Goal: Task Accomplishment & Management: Manage account settings

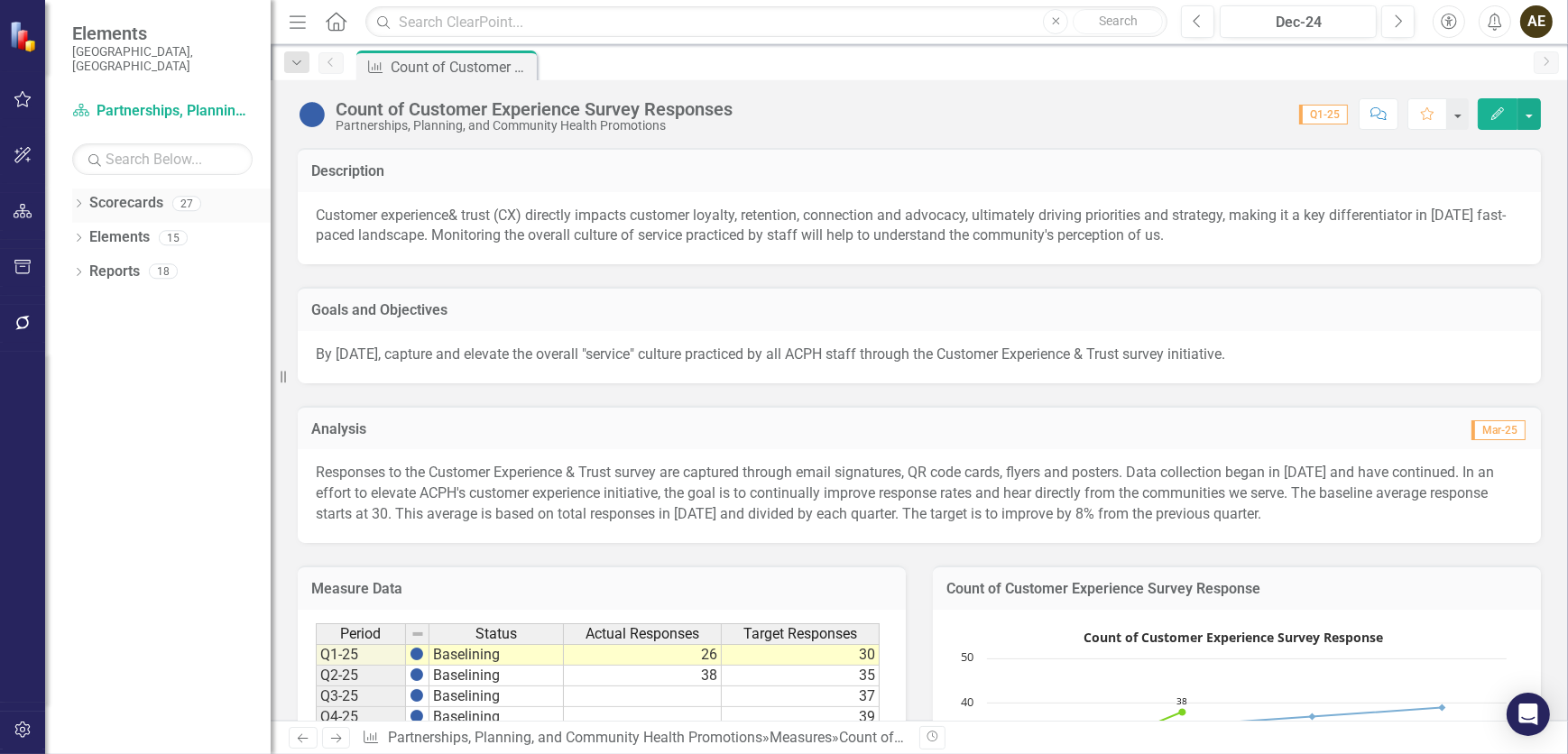
click at [80, 199] on icon at bounding box center [79, 203] width 5 height 8
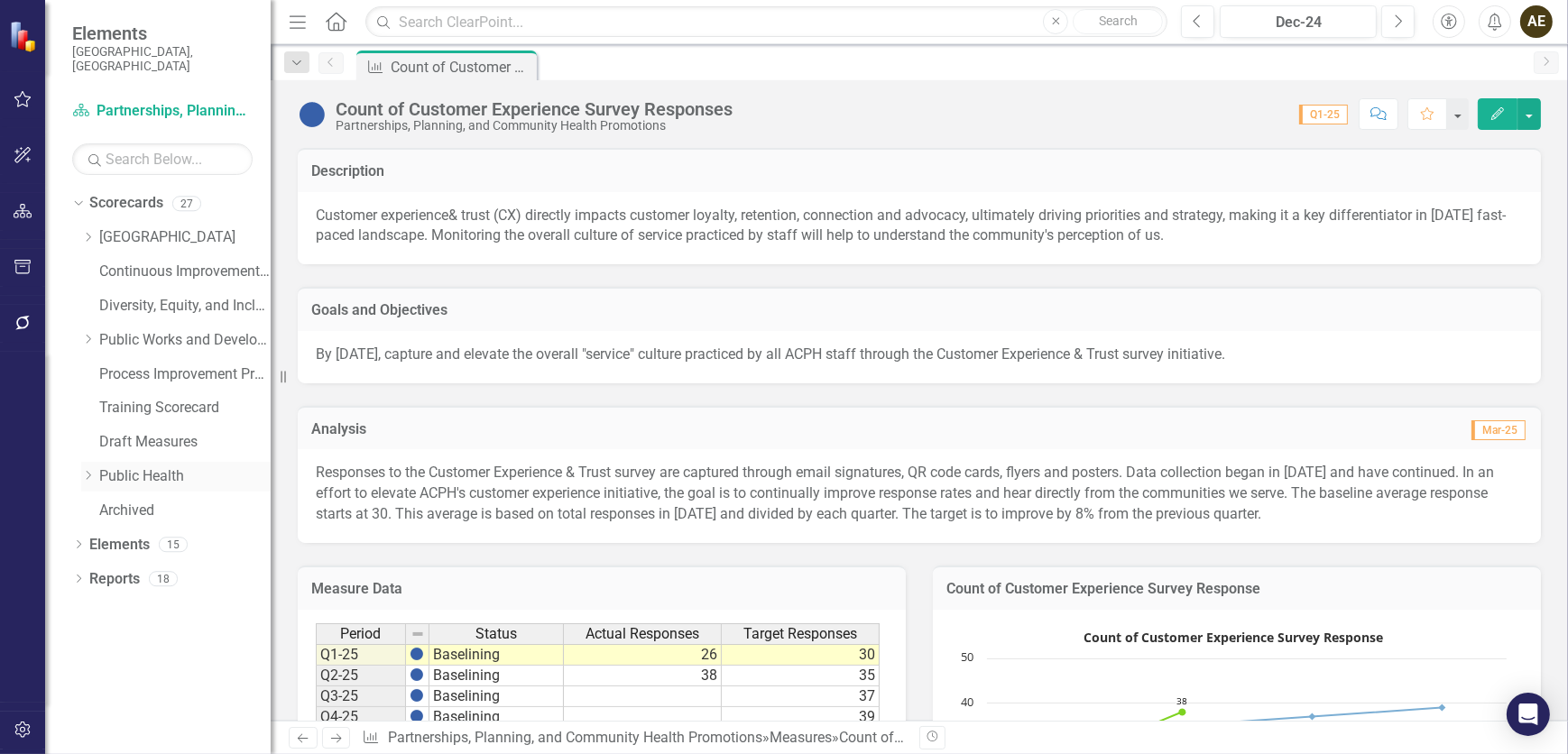
click at [85, 469] on icon "Dropdown" at bounding box center [87, 475] width 13 height 11
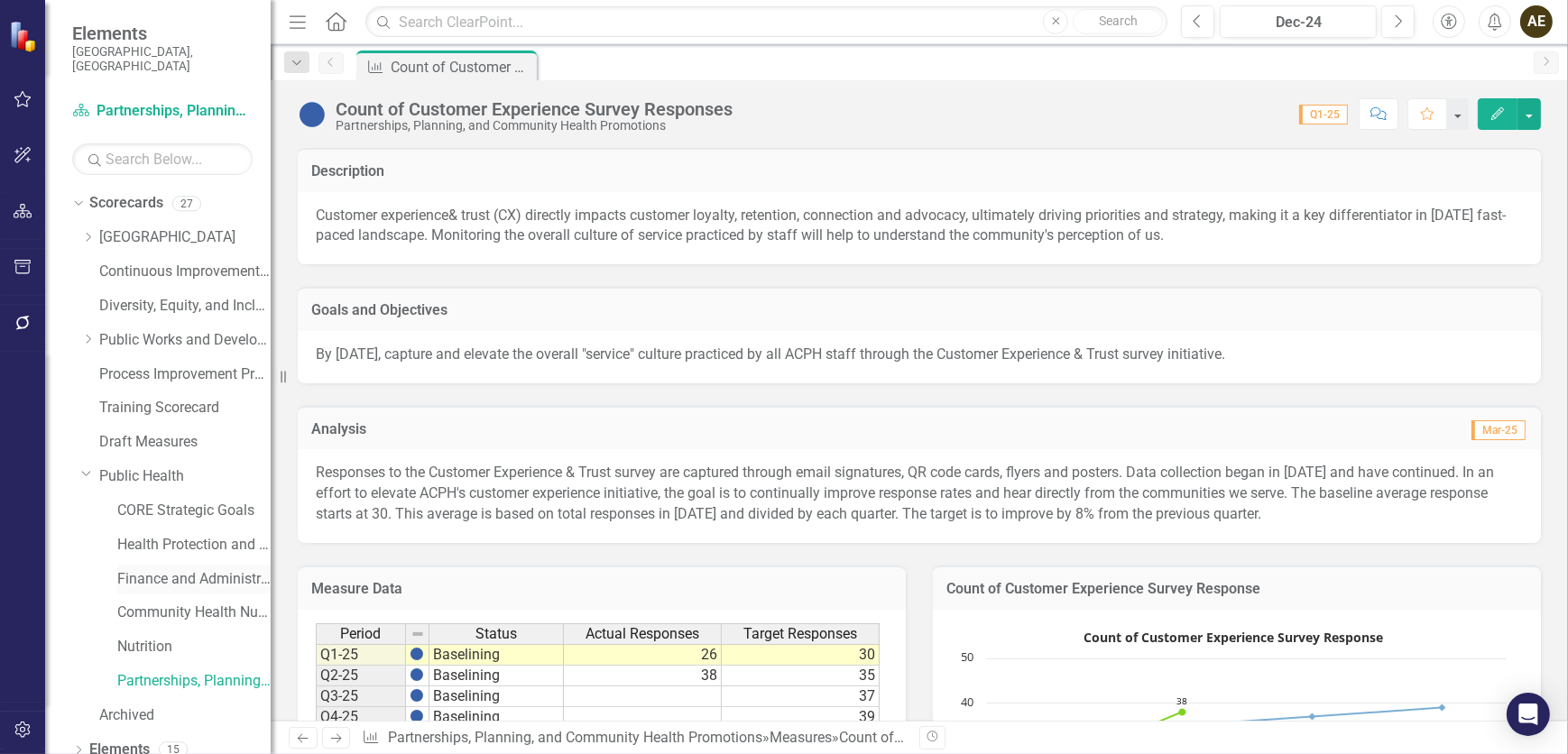
click at [203, 573] on link "Finance and Administration" at bounding box center [194, 579] width 153 height 21
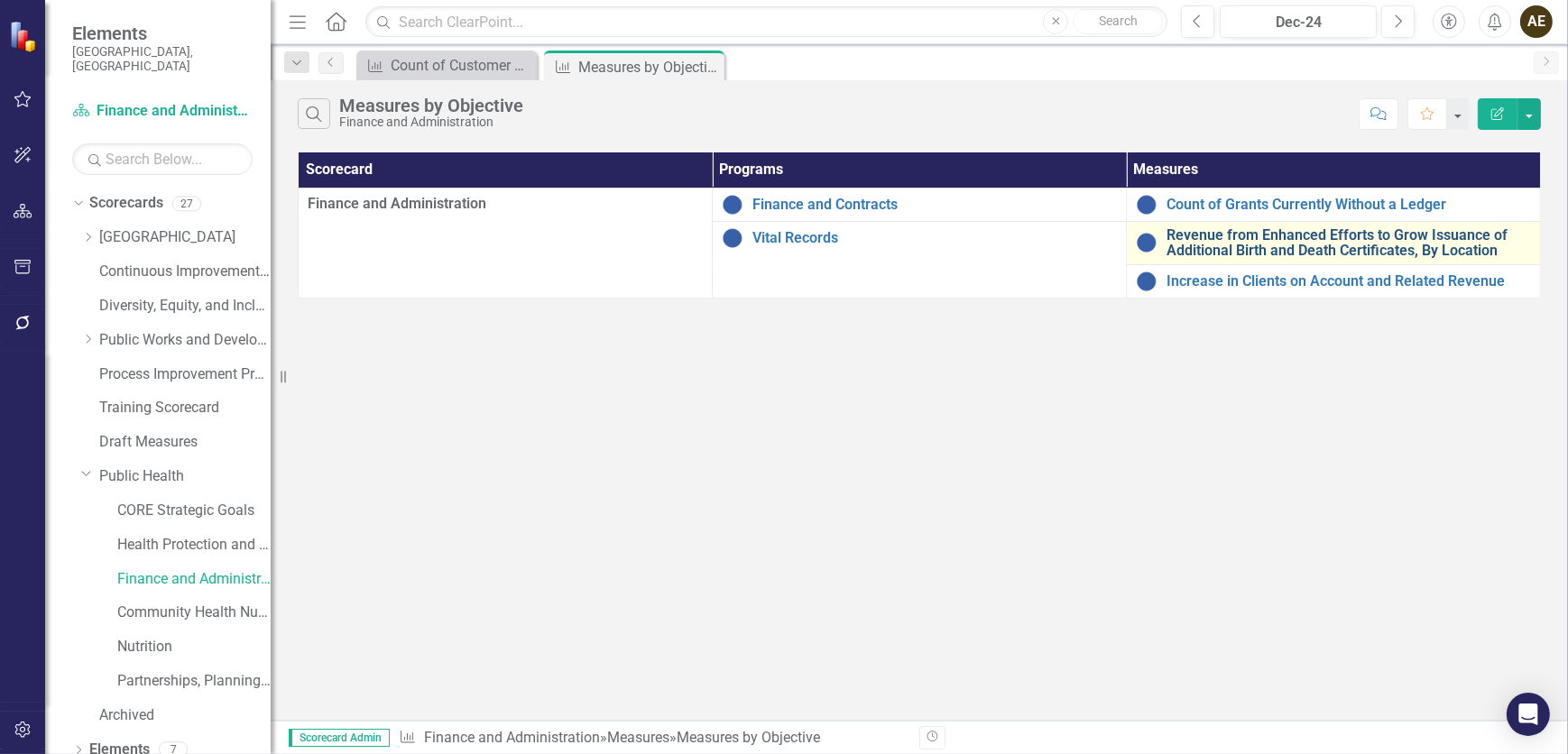
click at [1391, 235] on link "Revenue from Enhanced Efforts to Grow Issuance of Additional Birth and Death Ce…" at bounding box center [1348, 243] width 365 height 32
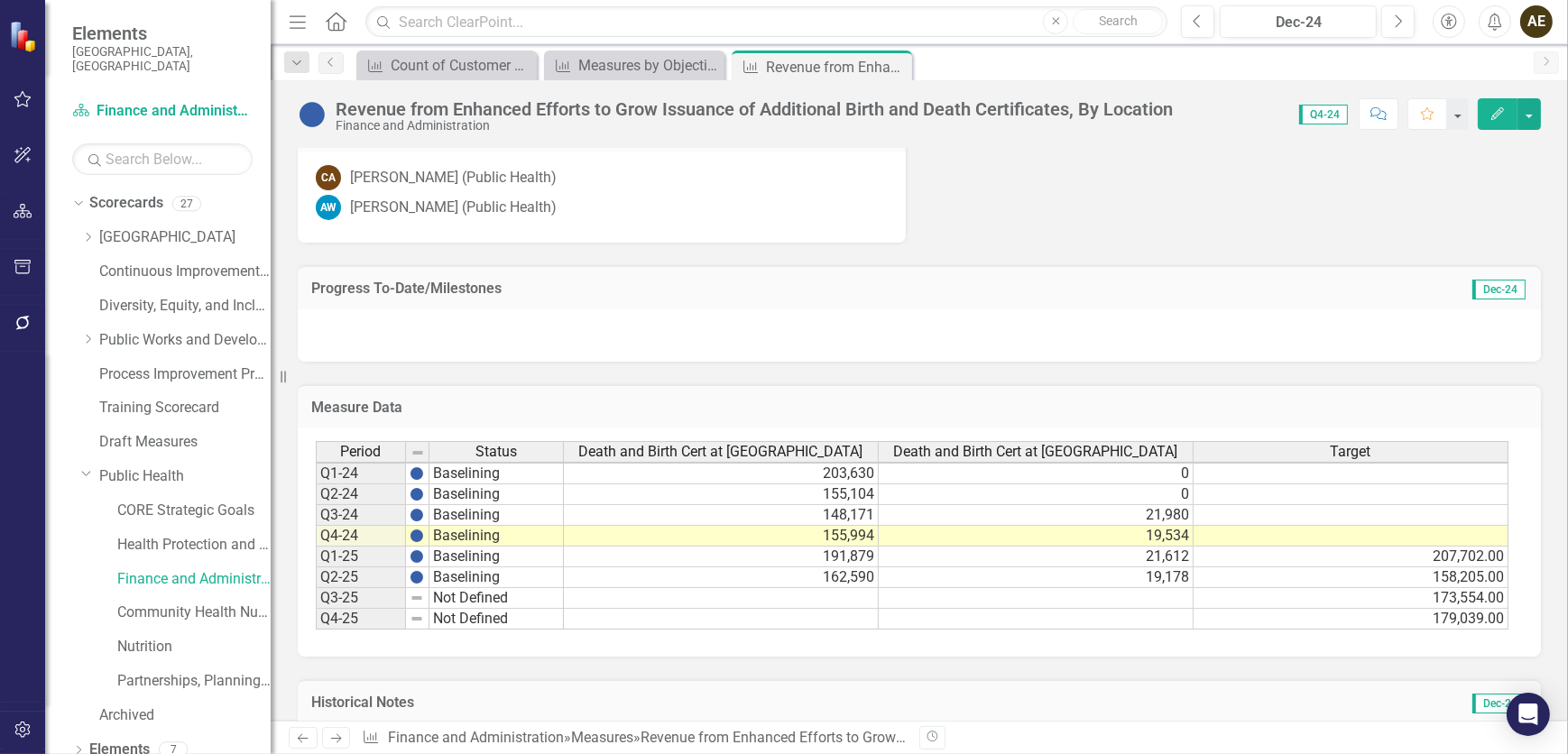
scroll to position [1045, 0]
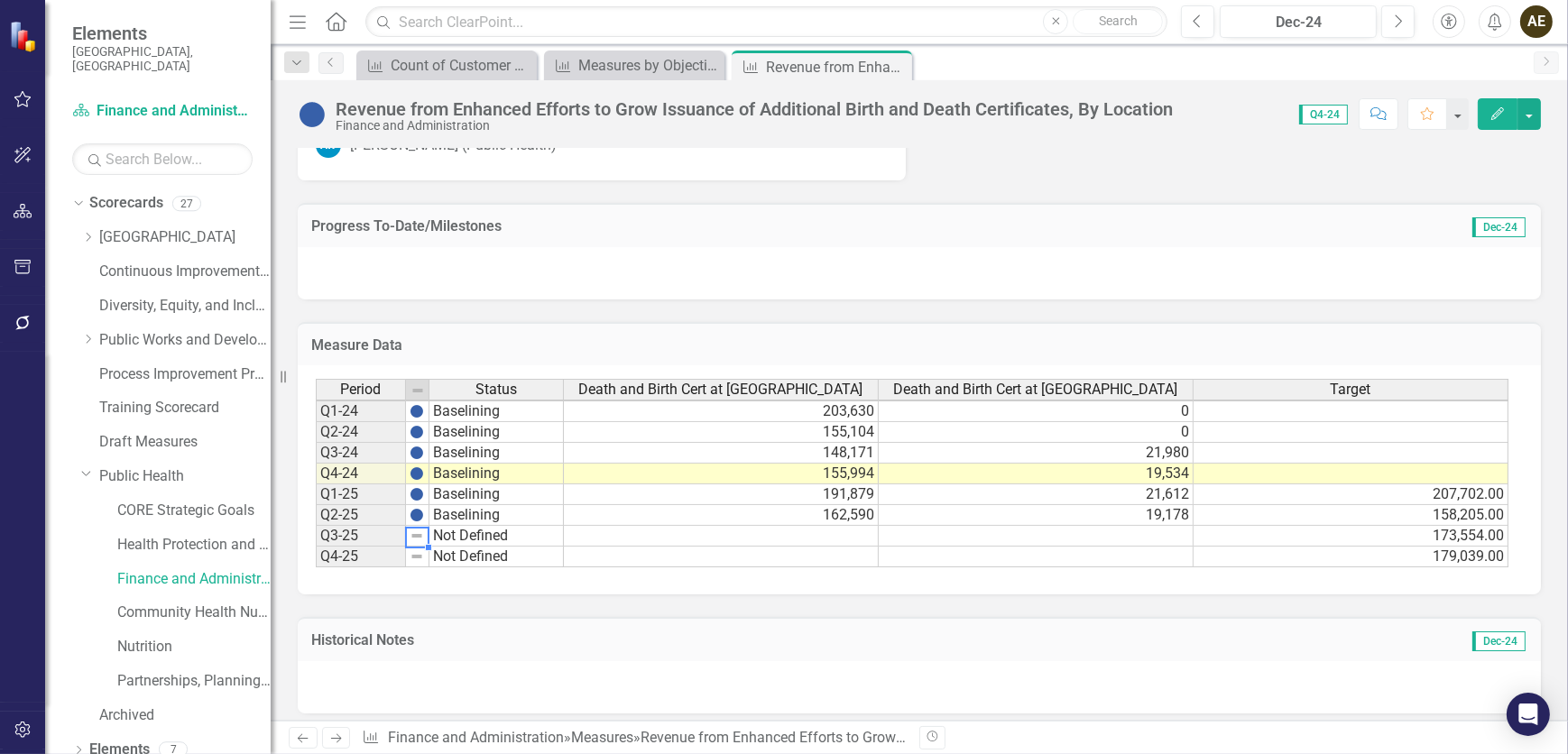
click at [419, 529] on img at bounding box center [416, 535] width 14 height 14
click at [416, 529] on img at bounding box center [416, 535] width 14 height 14
click at [444, 526] on td "Not Defined" at bounding box center [496, 536] width 134 height 21
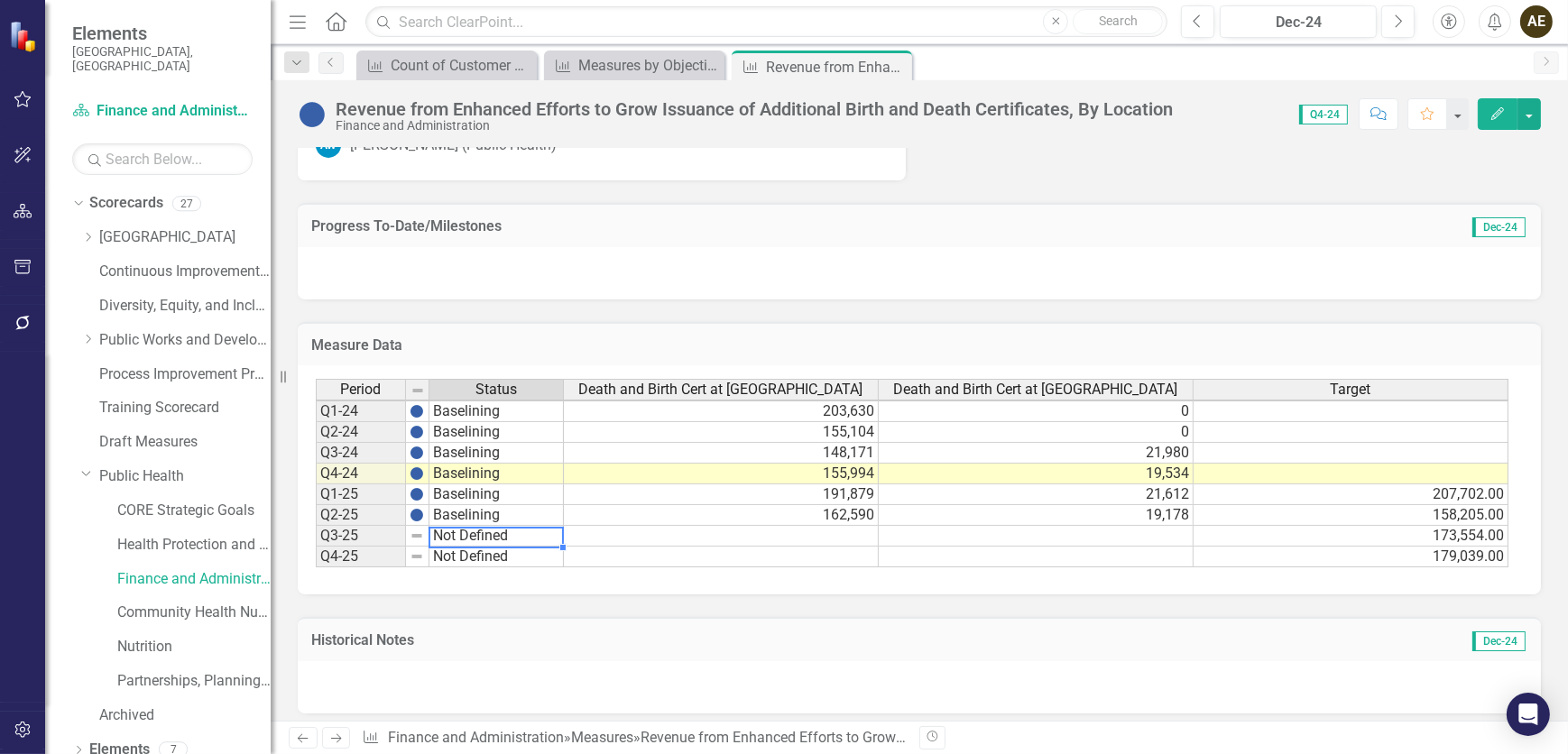
click at [444, 526] on td "Not Defined" at bounding box center [496, 536] width 134 height 21
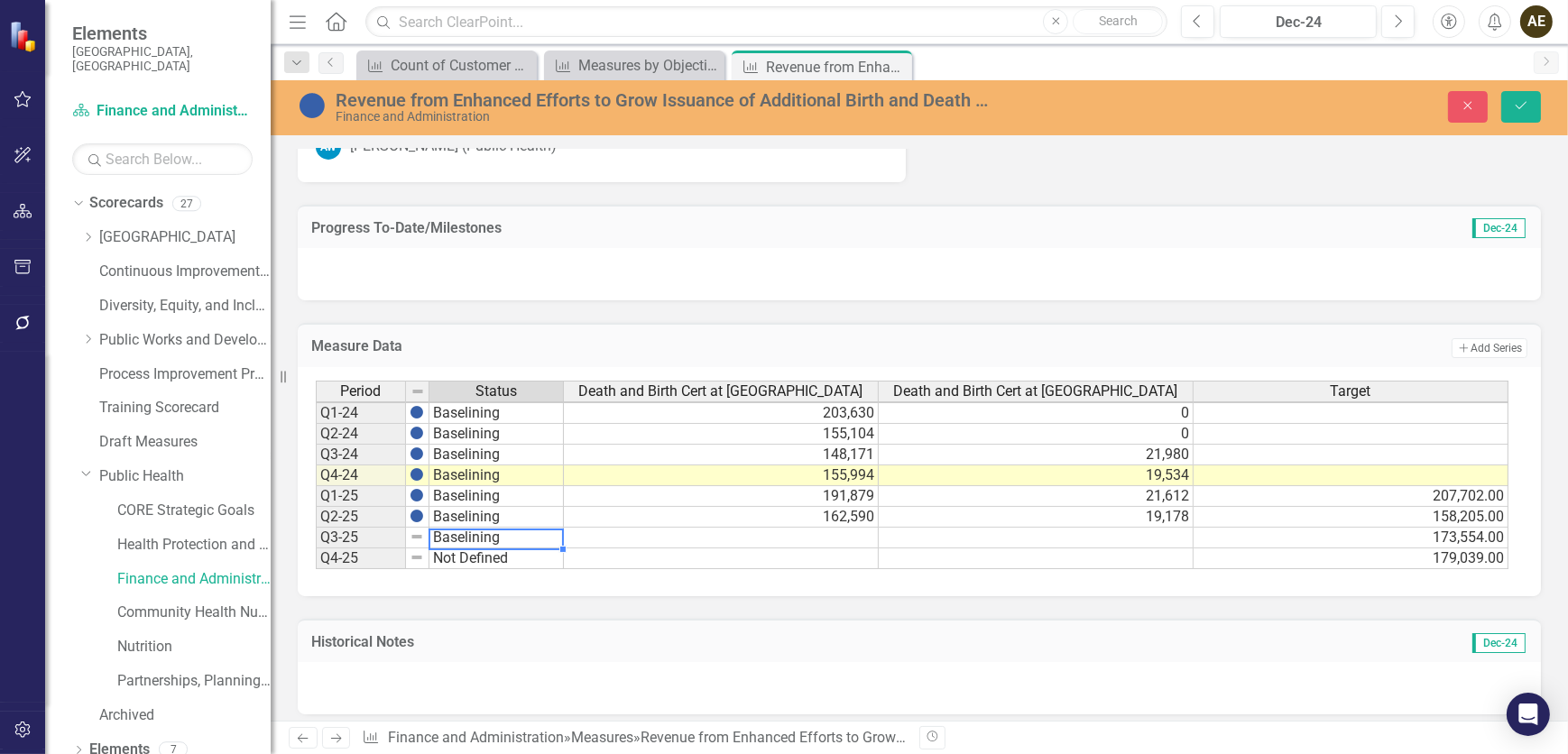
click at [493, 477] on div "Period Status Death and Birth Cert at Willow Death and Birth Cert at Altura Tar…" at bounding box center [912, 475] width 1193 height 190
click at [481, 548] on td "Not Defined" at bounding box center [496, 559] width 134 height 21
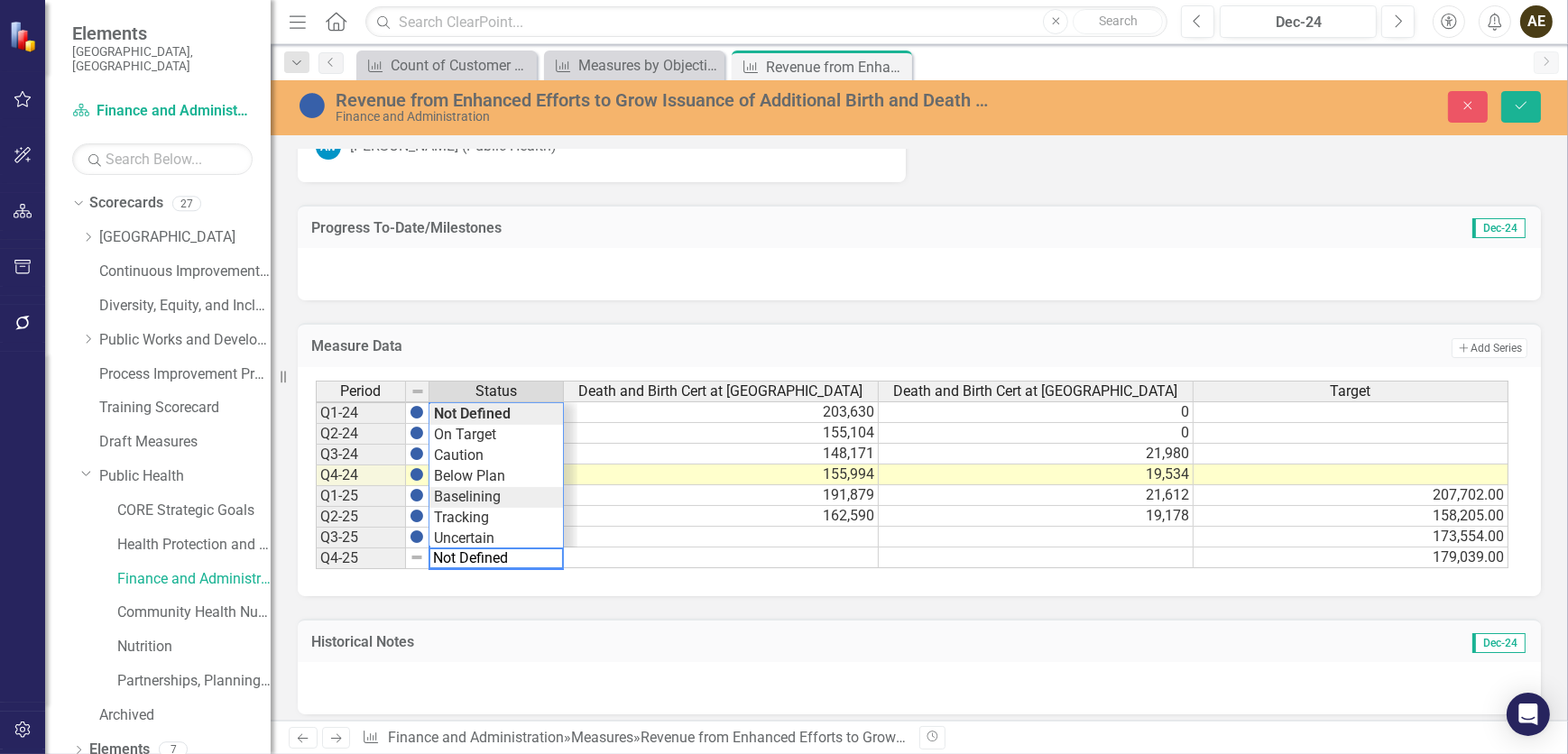
type textarea "Baselining"
click at [487, 476] on div "Period Status Death and Birth Cert at Willow Death and Birth Cert at Altura Tar…" at bounding box center [912, 475] width 1193 height 190
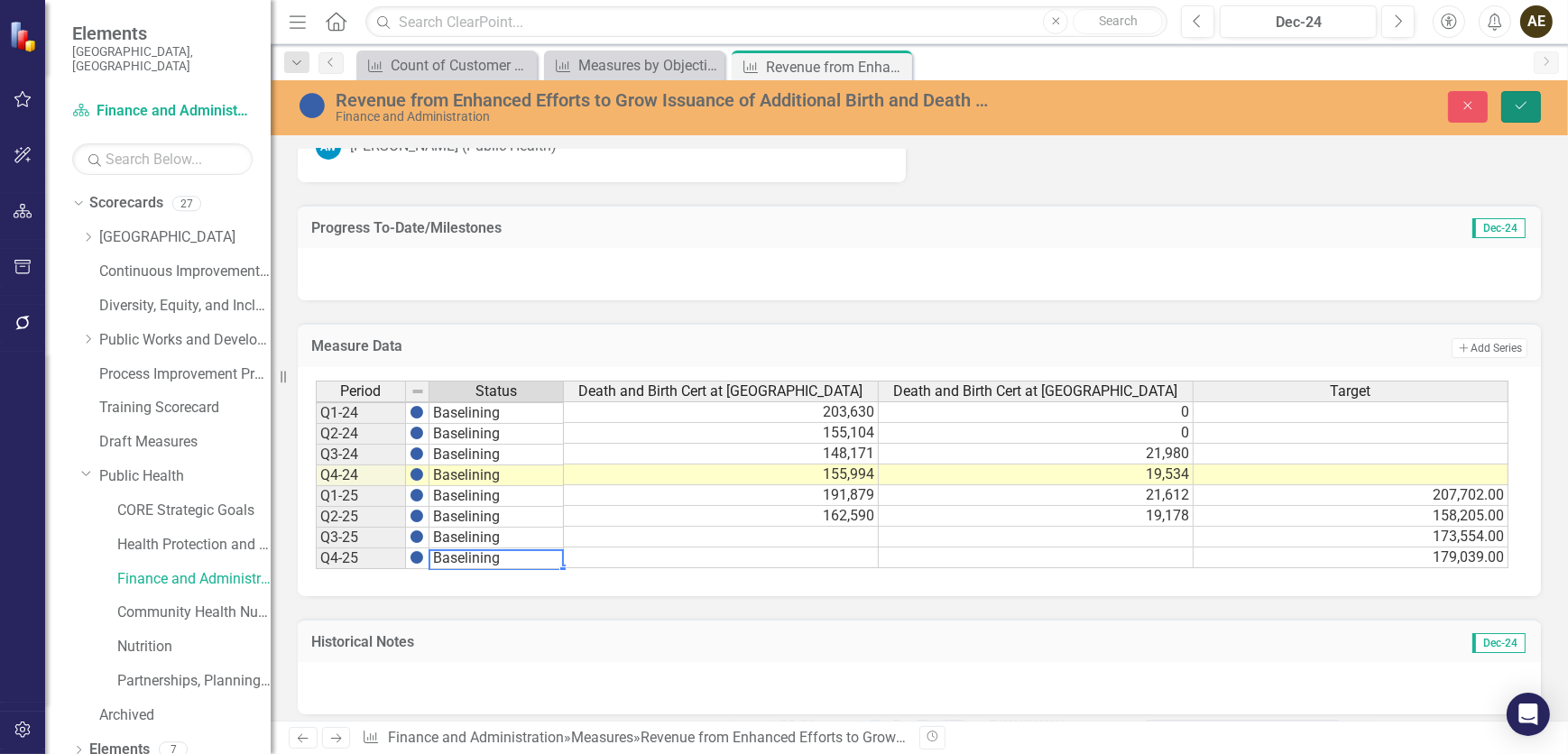
click at [1533, 106] on button "Save" at bounding box center [1521, 107] width 39 height 32
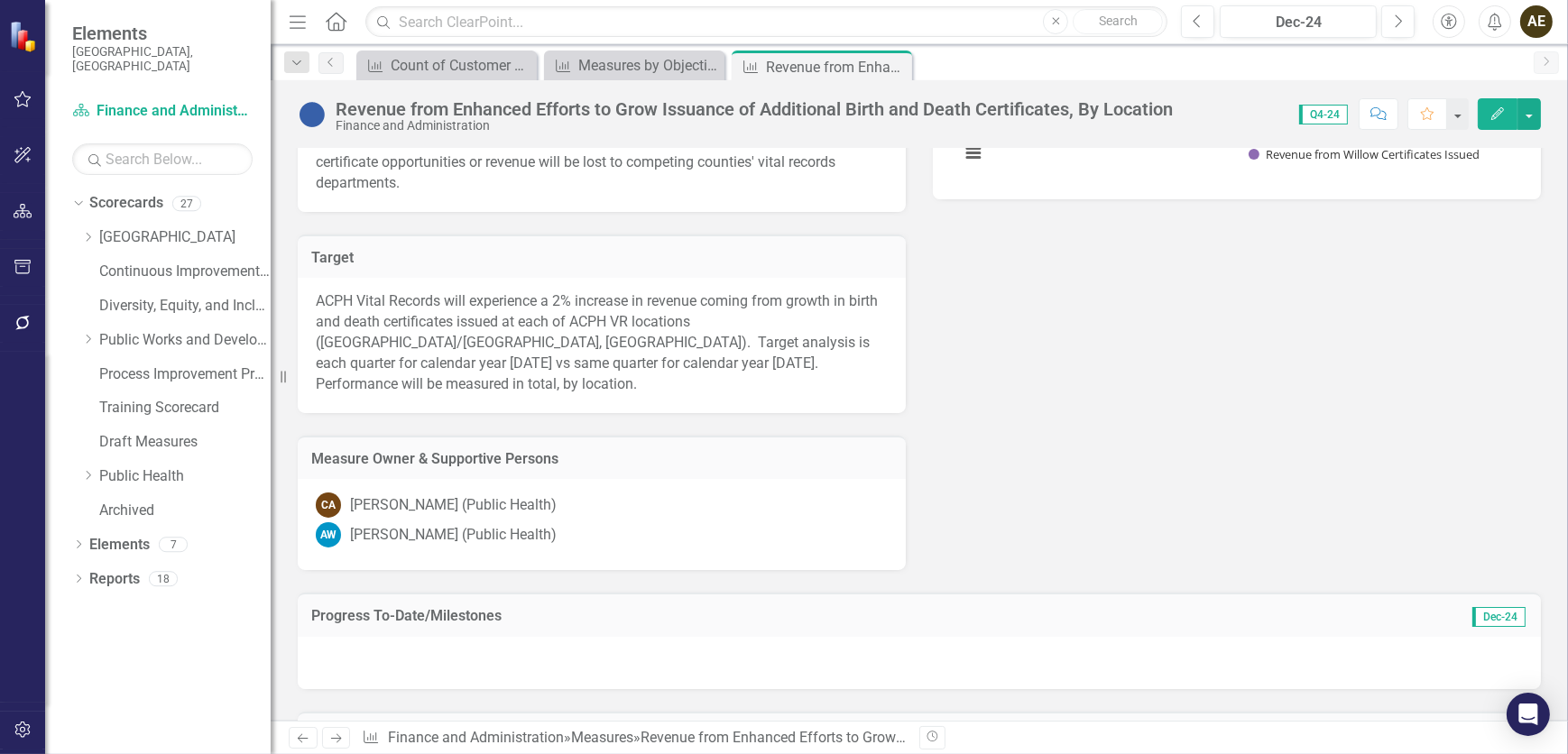
scroll to position [1044, 0]
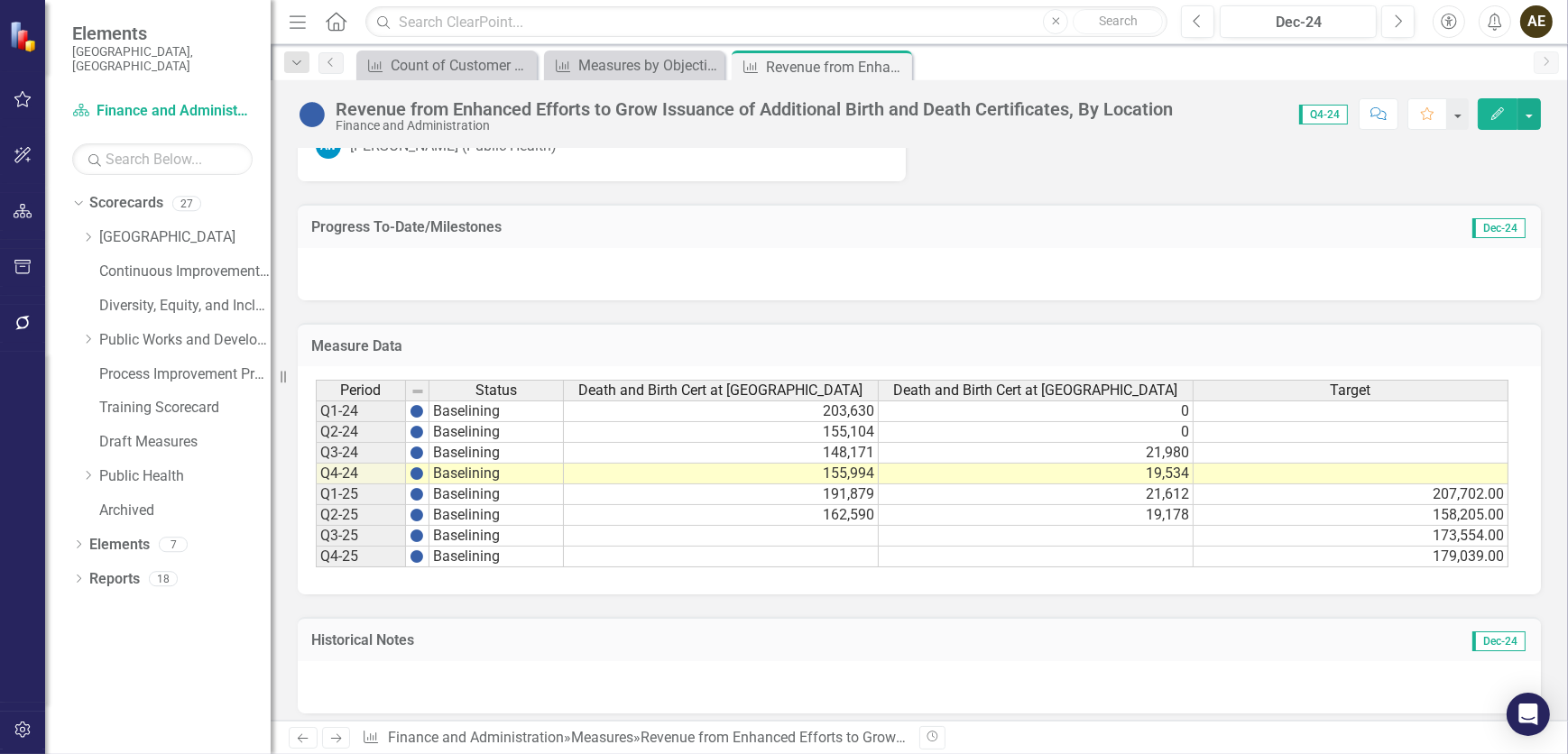
click at [508, 464] on td "Baselining" at bounding box center [496, 474] width 134 height 21
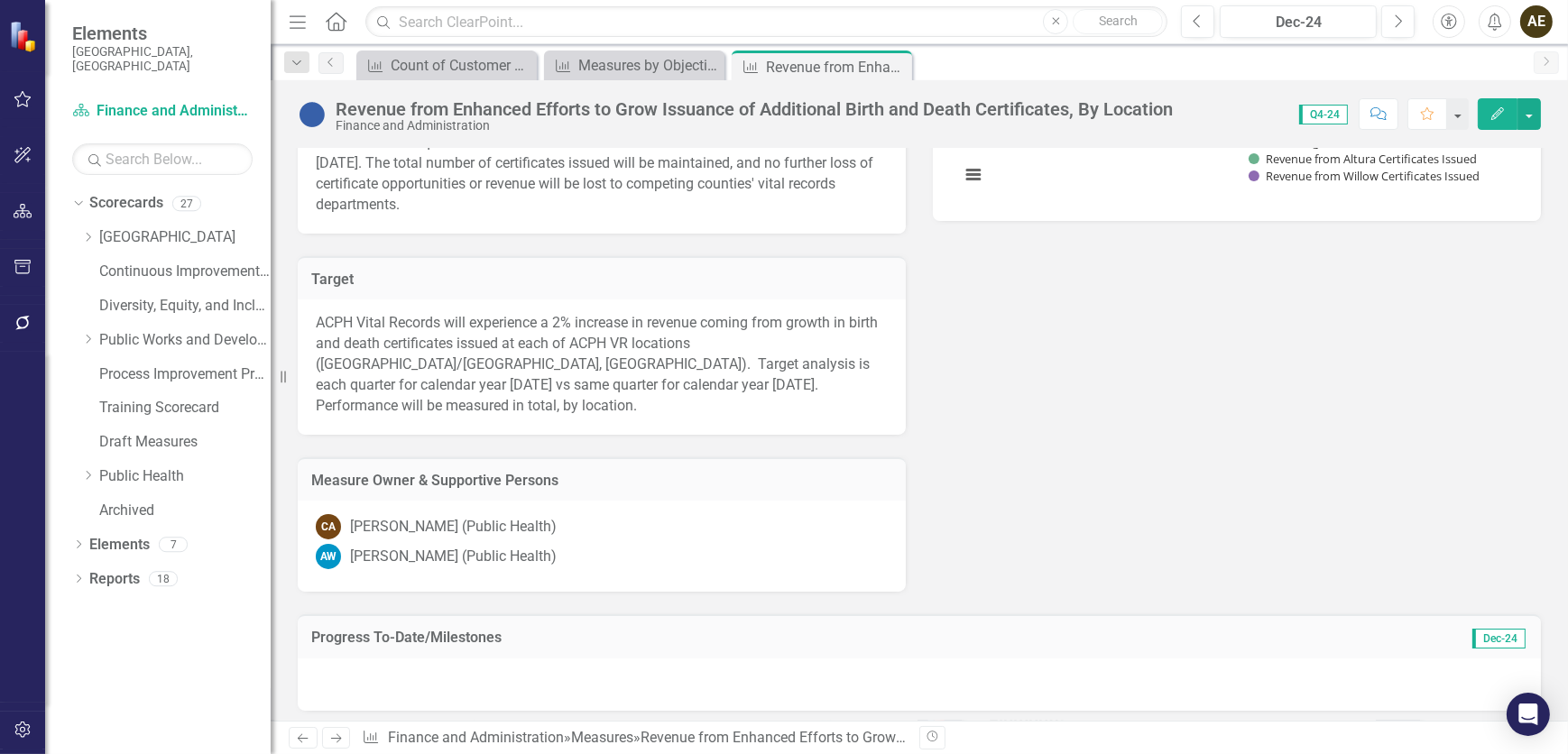
scroll to position [306, 0]
